Goal: Information Seeking & Learning: Learn about a topic

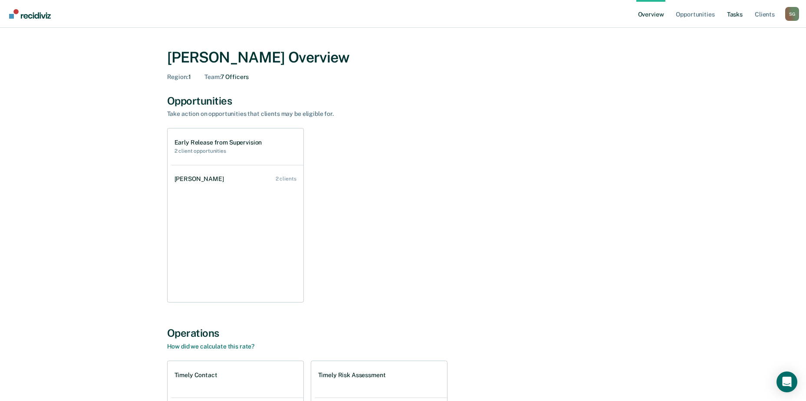
click at [740, 13] on link "Tasks" at bounding box center [735, 14] width 19 height 28
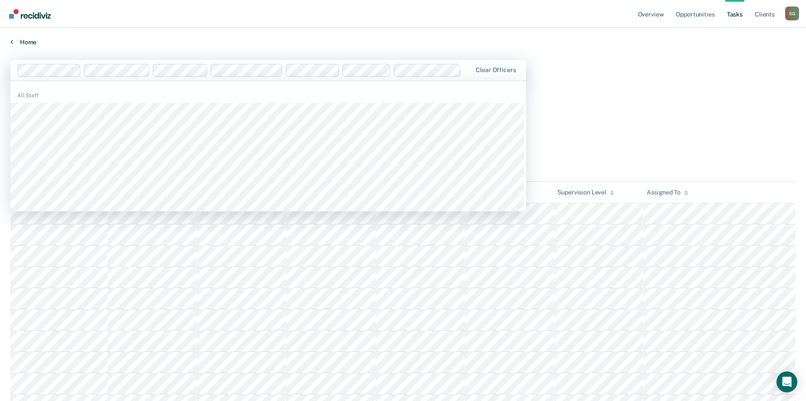
click at [247, 45] on link "Home" at bounding box center [402, 42] width 785 height 8
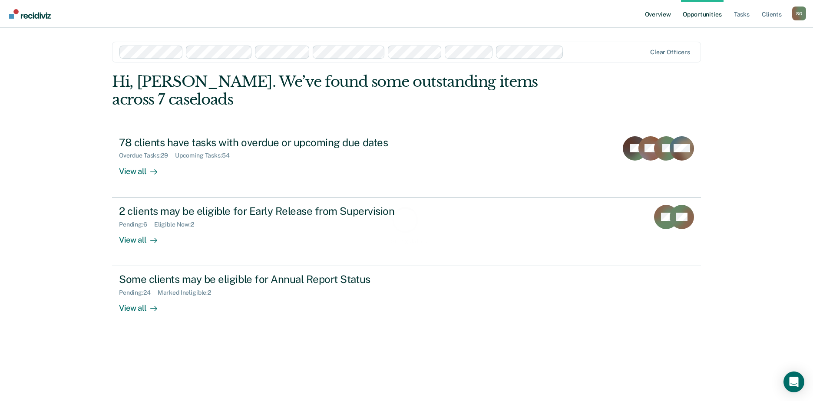
click at [667, 11] on link "Overview" at bounding box center [658, 14] width 30 height 28
